Goal: Check status: Check status

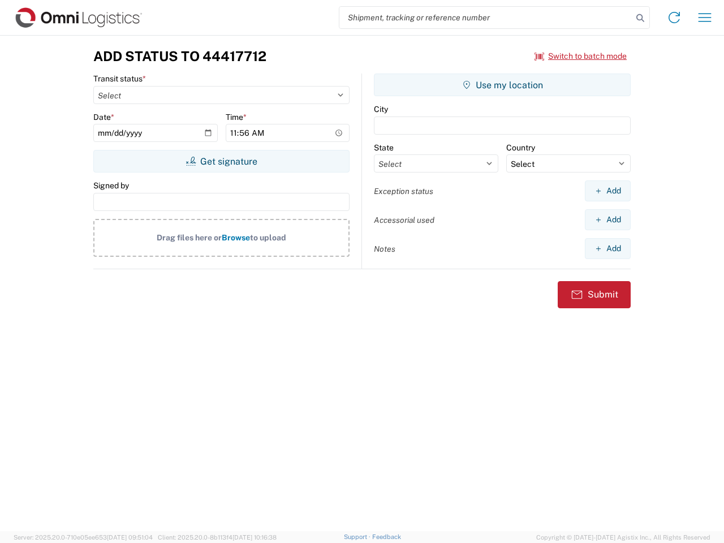
click at [486, 18] on input "search" at bounding box center [485, 17] width 293 height 21
click at [640, 18] on icon at bounding box center [640, 18] width 16 height 16
click at [674, 18] on icon at bounding box center [674, 17] width 18 height 18
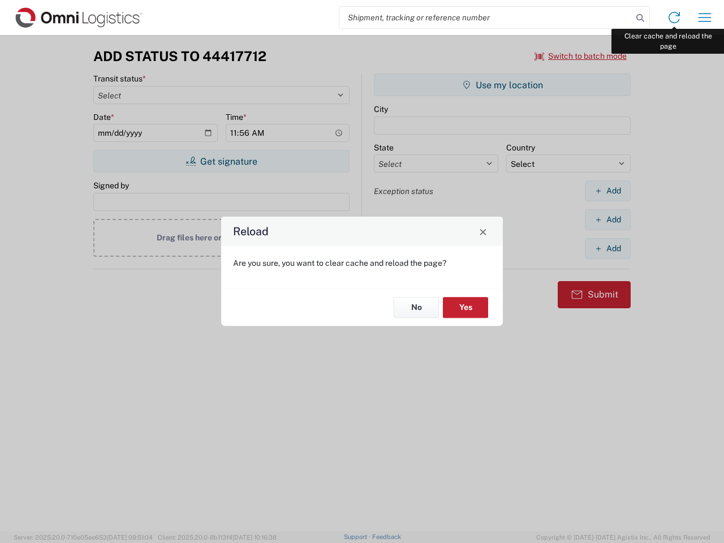
click at [704, 18] on div "Reload Are you sure, you want to clear cache and reload the page? No Yes" at bounding box center [362, 271] width 724 height 543
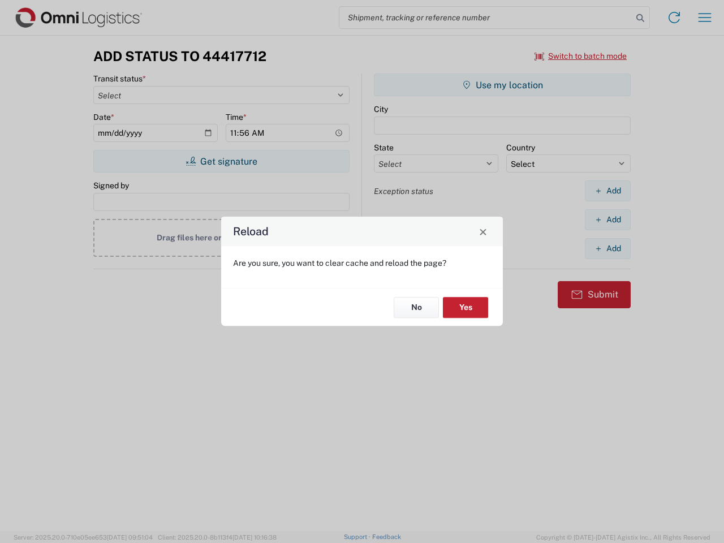
click at [581, 56] on div "Reload Are you sure, you want to clear cache and reload the page? No Yes" at bounding box center [362, 271] width 724 height 543
click at [221, 161] on div "Reload Are you sure, you want to clear cache and reload the page? No Yes" at bounding box center [362, 271] width 724 height 543
click at [502, 85] on div "Reload Are you sure, you want to clear cache and reload the page? No Yes" at bounding box center [362, 271] width 724 height 543
click at [607, 191] on div "Reload Are you sure, you want to clear cache and reload the page? No Yes" at bounding box center [362, 271] width 724 height 543
click at [607, 219] on div "Reload Are you sure, you want to clear cache and reload the page? No Yes" at bounding box center [362, 271] width 724 height 543
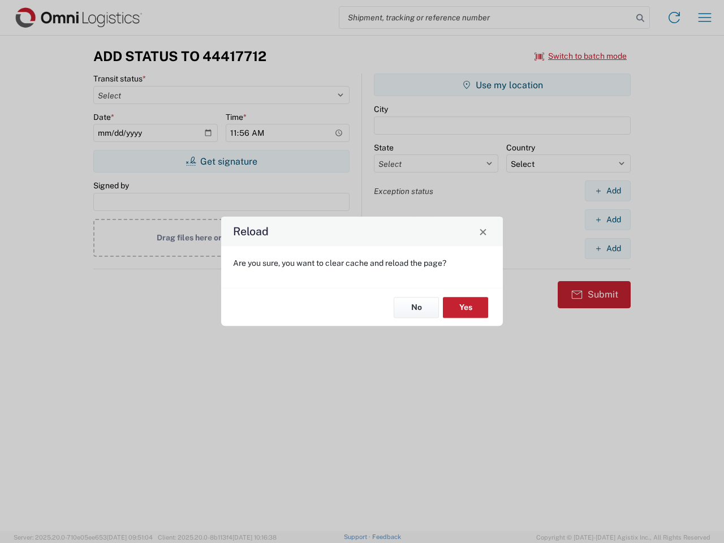
click at [607, 248] on div "Reload Are you sure, you want to clear cache and reload the page? No Yes" at bounding box center [362, 271] width 724 height 543
